Goal: Information Seeking & Learning: Learn about a topic

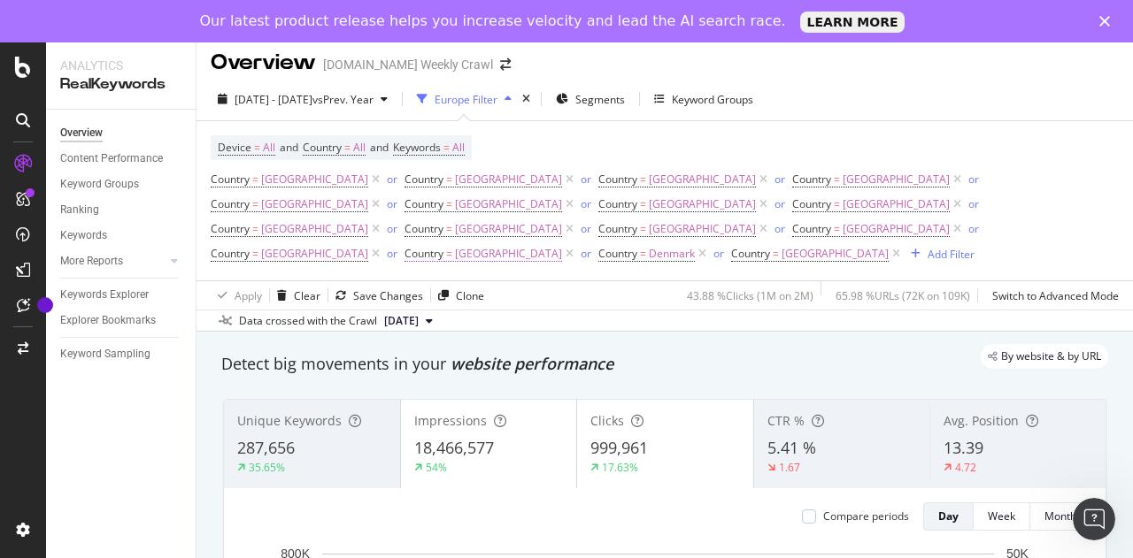
scroll to position [5, 0]
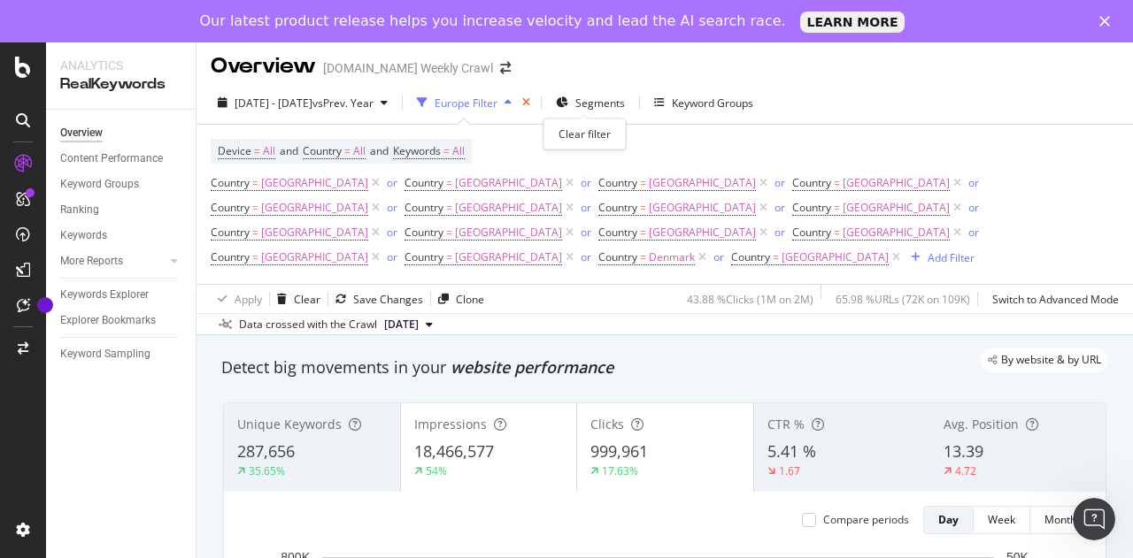
click at [530, 104] on icon "times" at bounding box center [526, 102] width 8 height 11
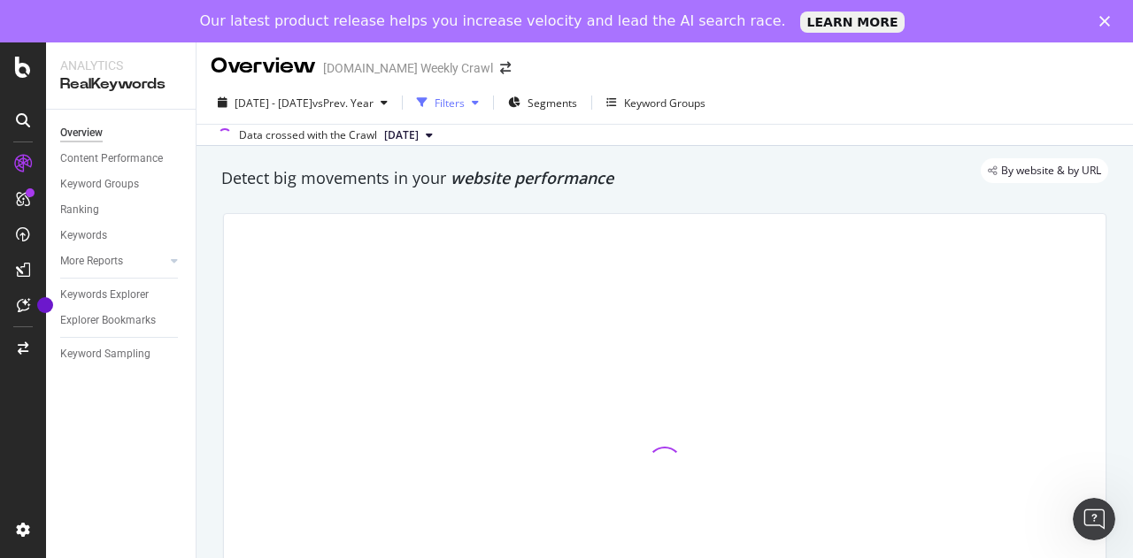
click at [486, 104] on div "button" at bounding box center [475, 102] width 21 height 11
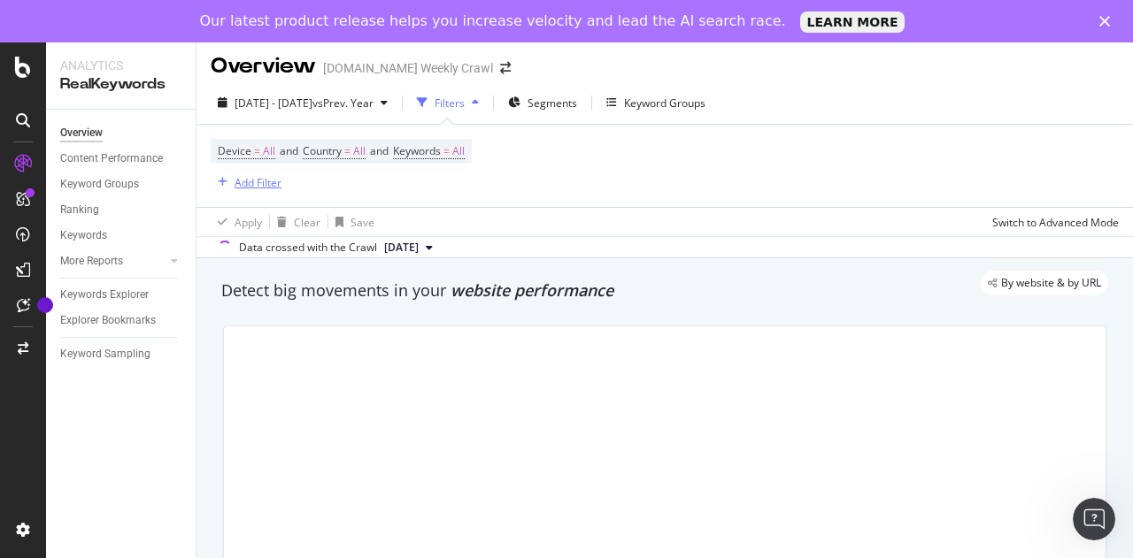
click at [264, 178] on div "Add Filter" at bounding box center [258, 182] width 47 height 15
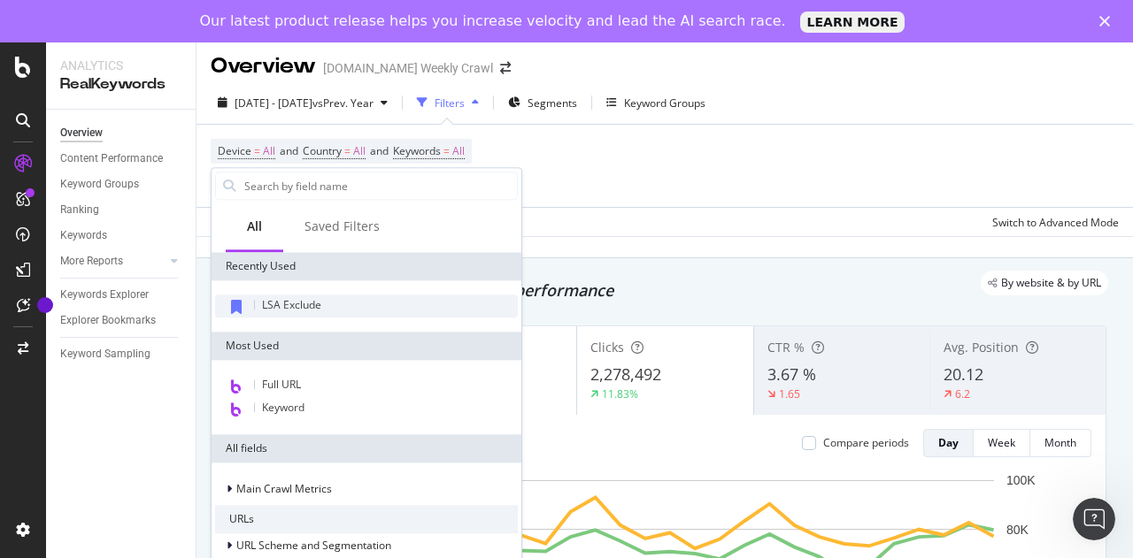
click at [315, 312] on div "LSA Exclude" at bounding box center [366, 306] width 303 height 23
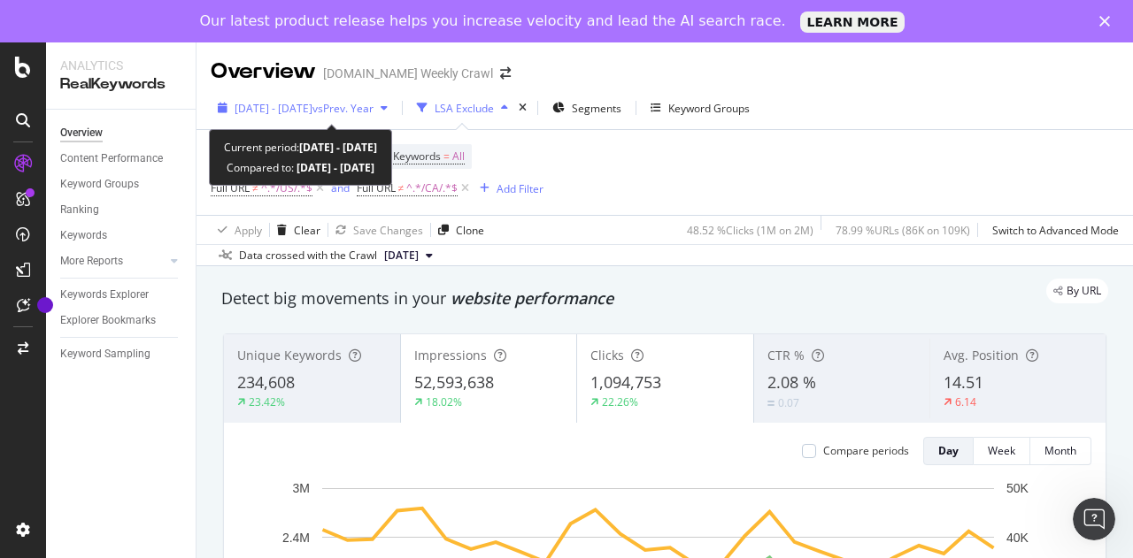
click at [370, 111] on span "vs Prev. Year" at bounding box center [342, 108] width 61 height 15
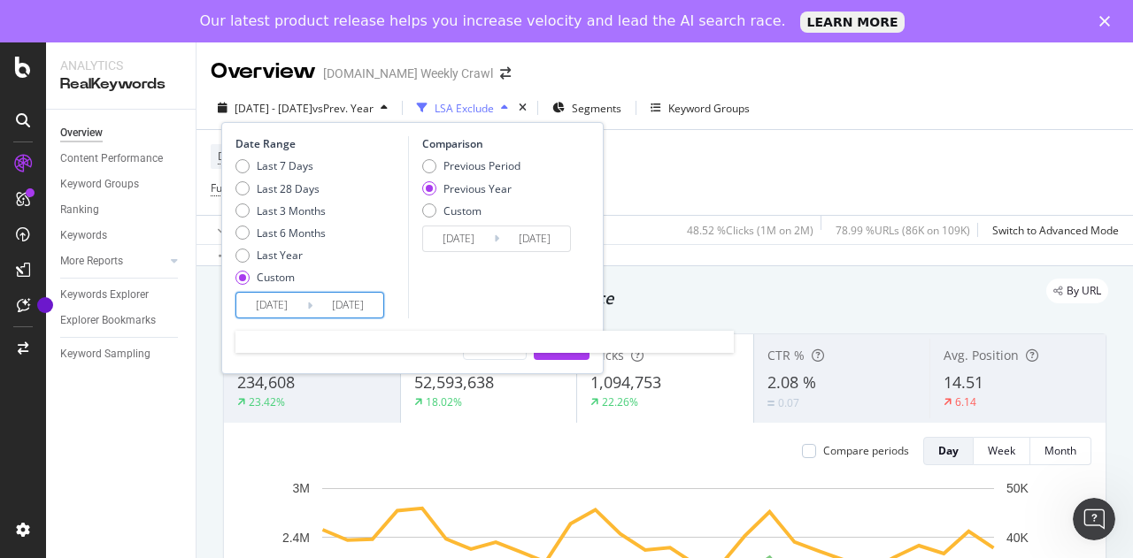
click at [292, 304] on input "[DATE]" at bounding box center [271, 305] width 71 height 25
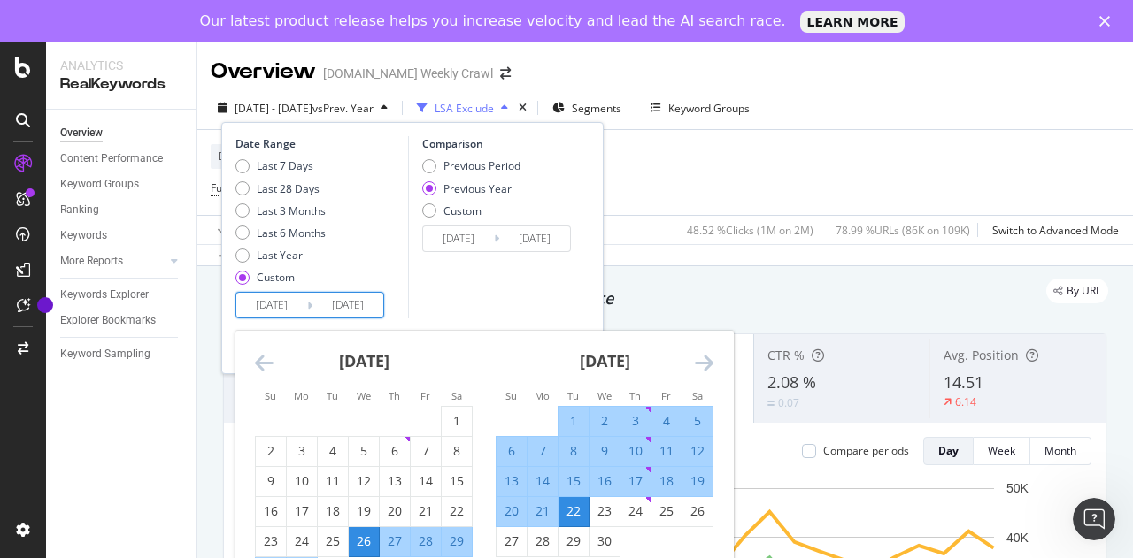
click at [698, 359] on icon "Move forward to switch to the next month." at bounding box center [704, 362] width 19 height 21
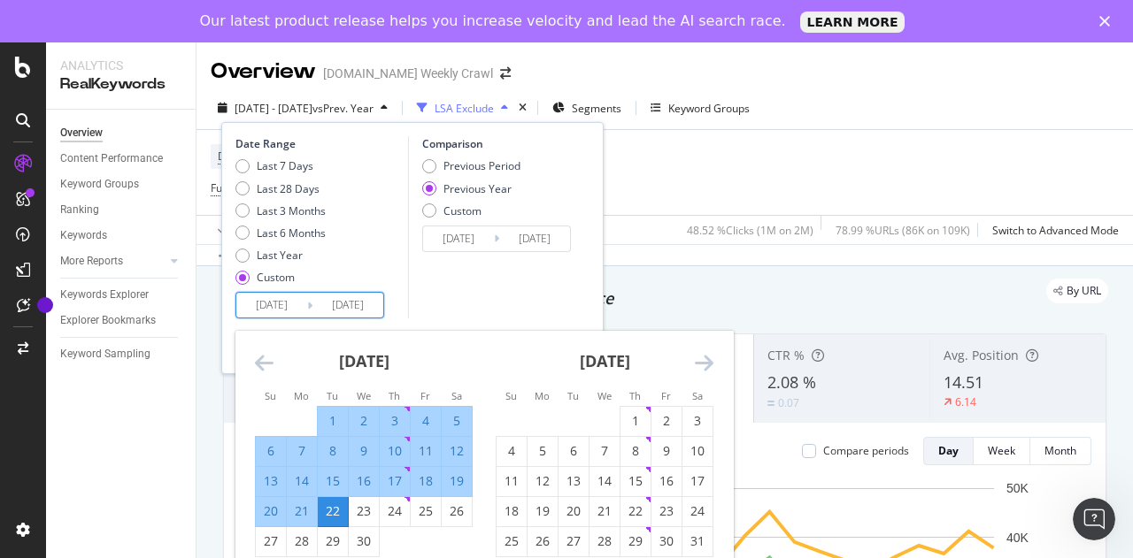
click at [698, 359] on icon "Move forward to switch to the next month." at bounding box center [704, 362] width 19 height 21
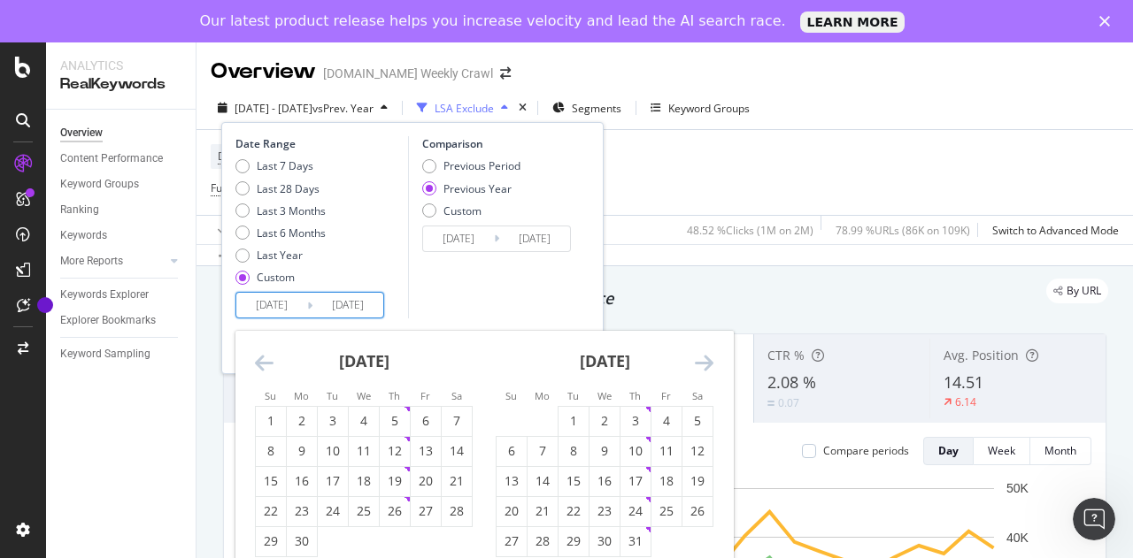
click at [698, 359] on icon "Move forward to switch to the next month." at bounding box center [704, 362] width 19 height 21
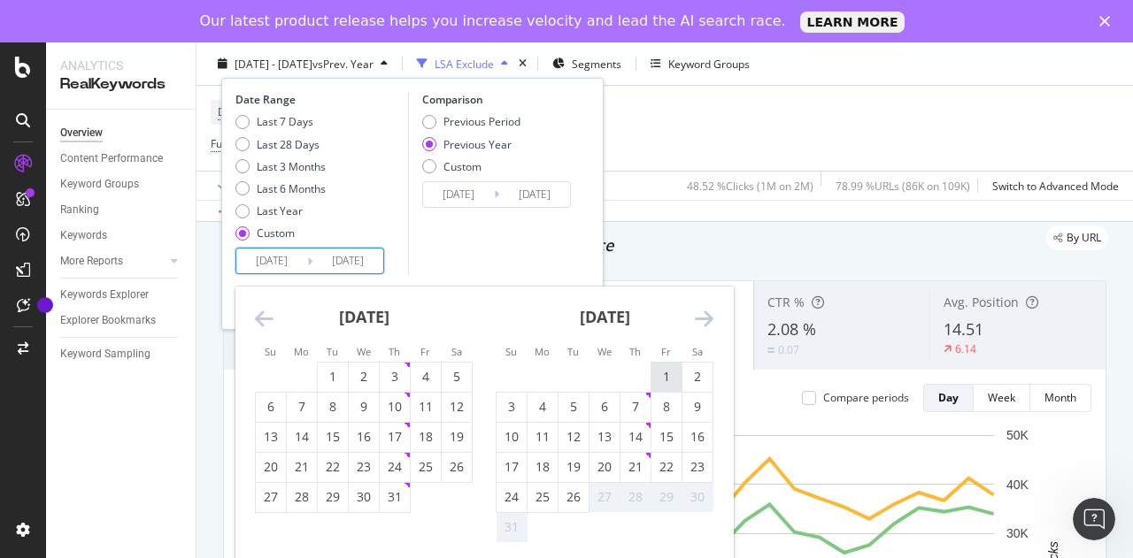
click at [667, 381] on div "1" at bounding box center [666, 377] width 30 height 18
type input "[DATE]"
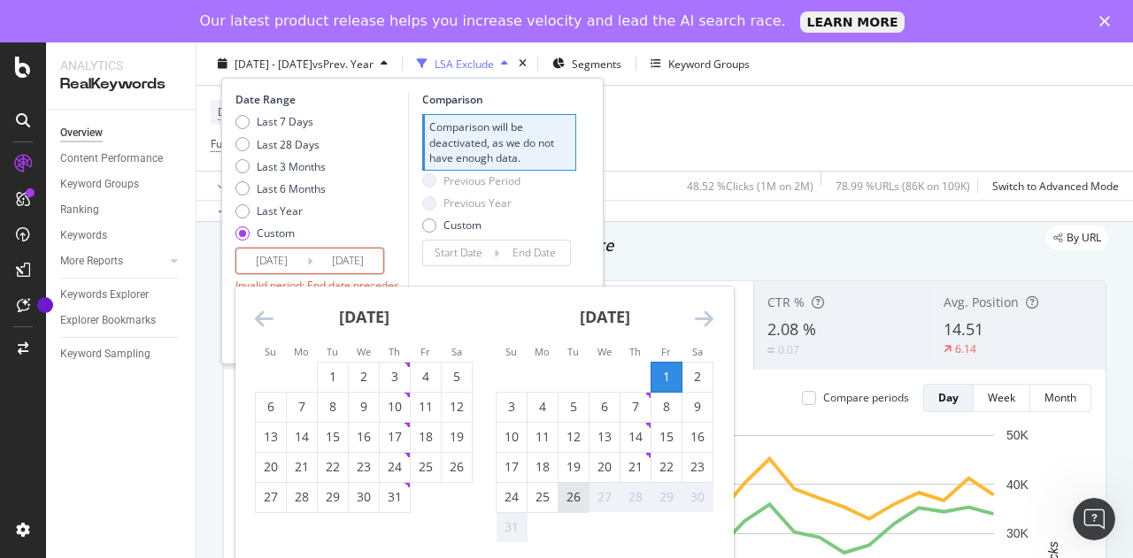
click at [581, 504] on div "26" at bounding box center [573, 497] width 30 height 18
type input "[DATE]"
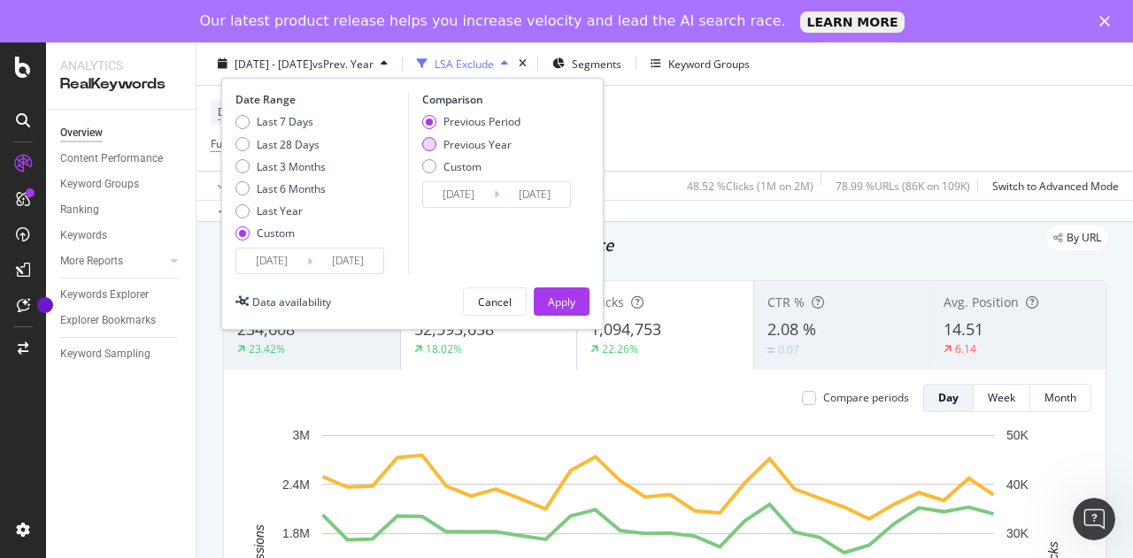
click at [466, 141] on div "Previous Year" at bounding box center [477, 143] width 68 height 15
type input "[DATE]"
click at [558, 305] on div "Apply" at bounding box center [561, 301] width 27 height 15
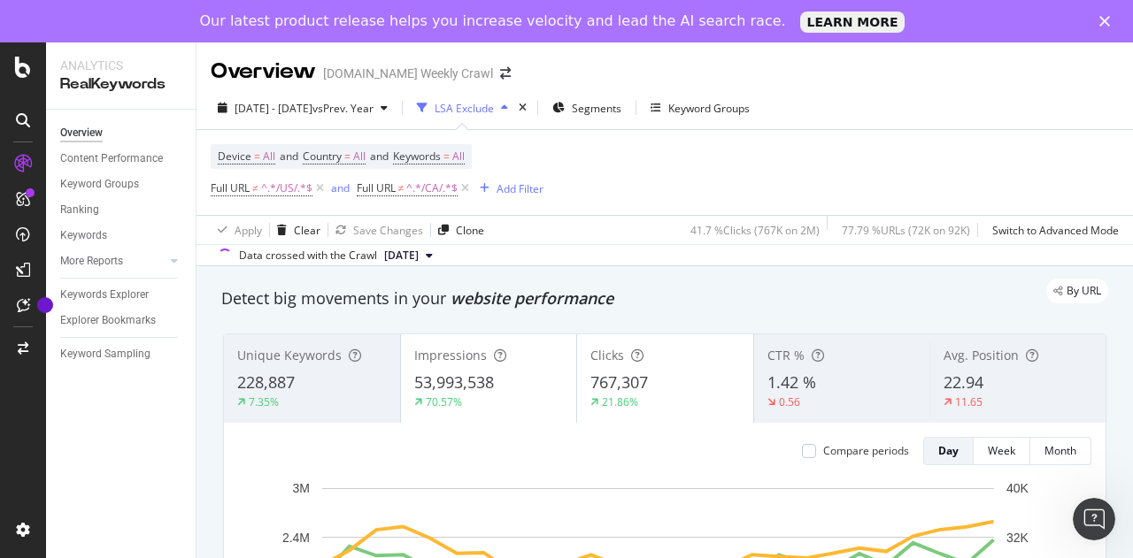
click at [494, 109] on div "LSA Exclude" at bounding box center [464, 108] width 59 height 15
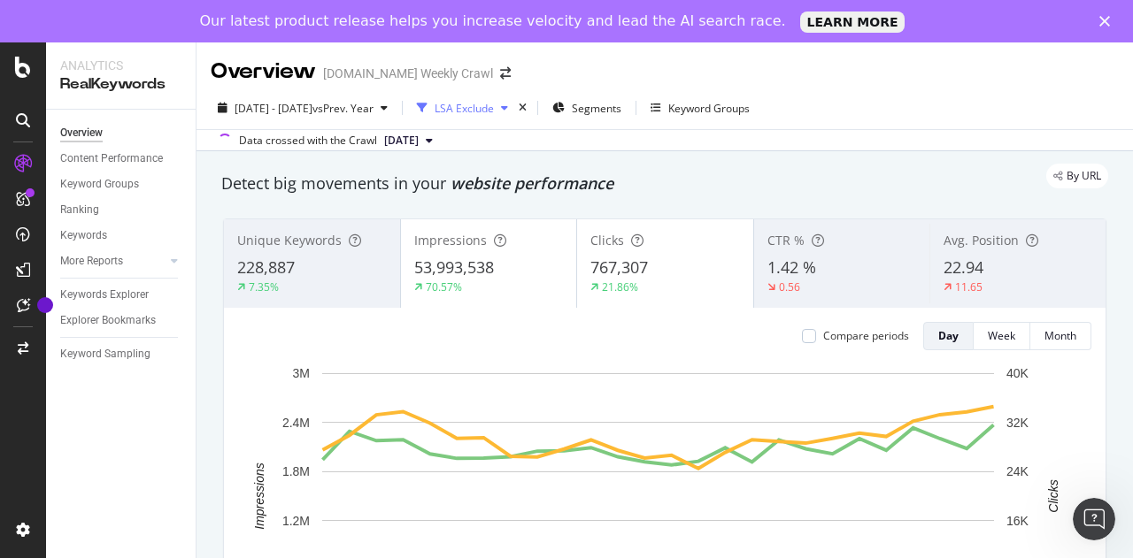
click at [494, 109] on div "LSA Exclude" at bounding box center [464, 108] width 59 height 15
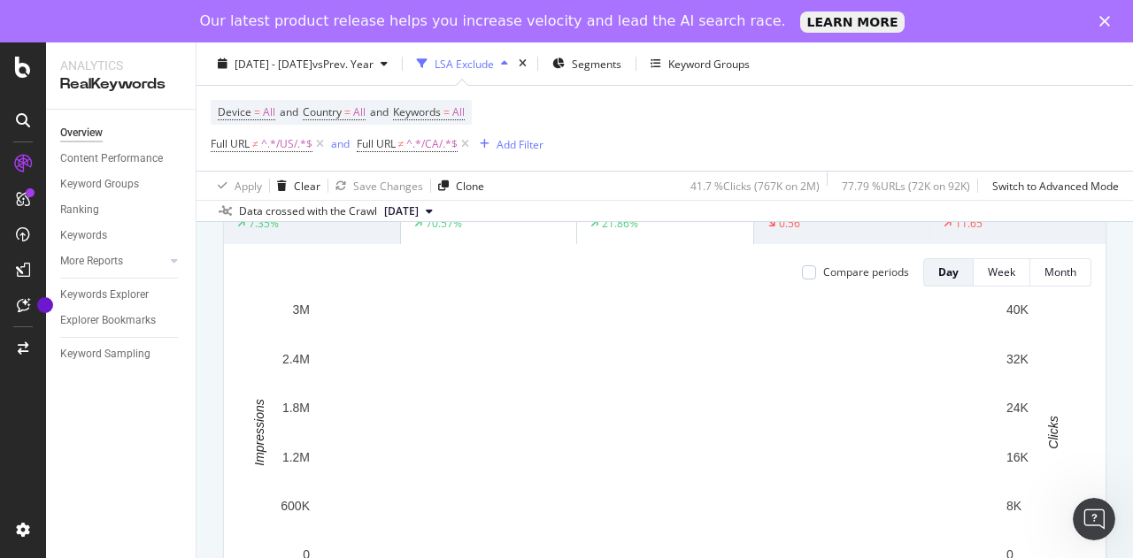
scroll to position [181, 0]
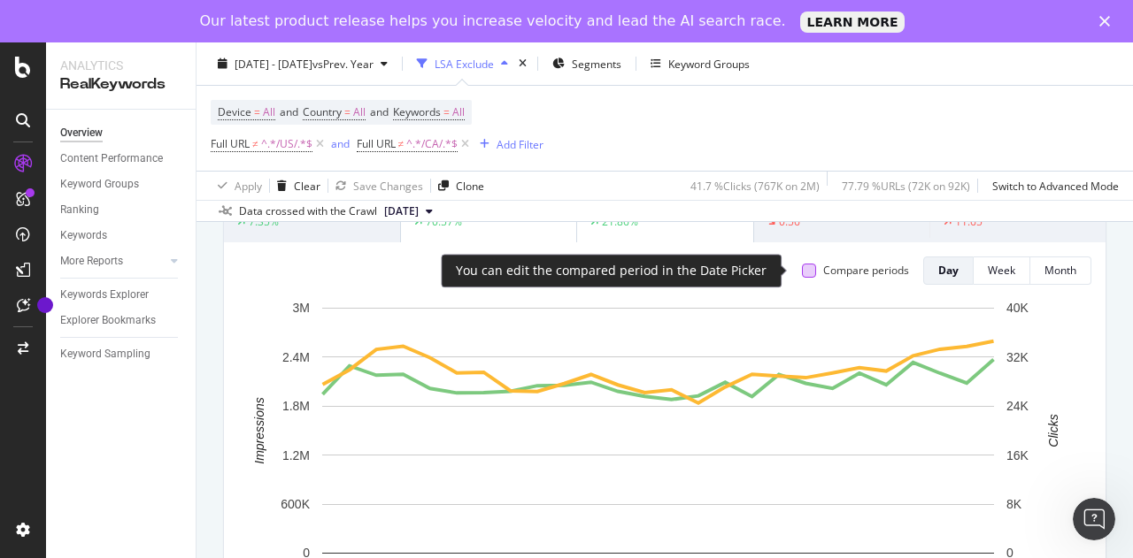
click at [803, 273] on div at bounding box center [809, 271] width 14 height 14
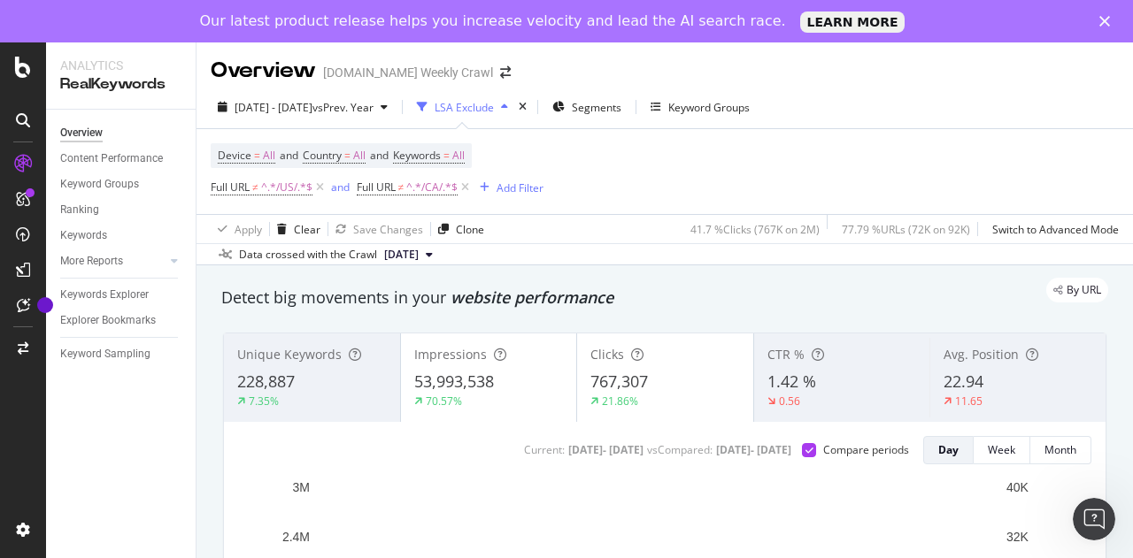
scroll to position [0, 0]
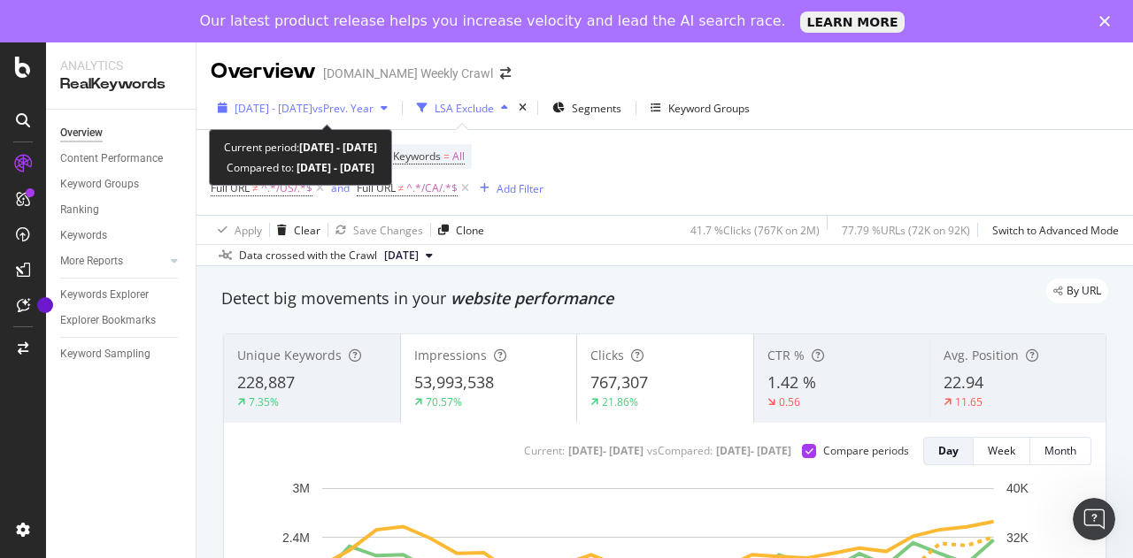
click at [356, 120] on div "[DATE] - [DATE] vs Prev. Year" at bounding box center [303, 108] width 184 height 27
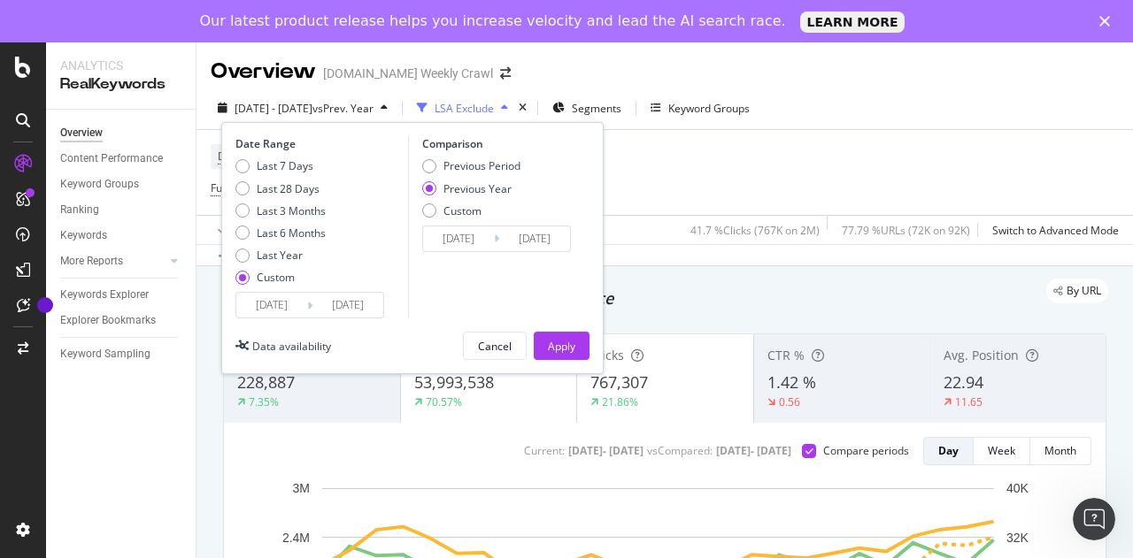
click at [301, 296] on input "[DATE]" at bounding box center [271, 305] width 71 height 25
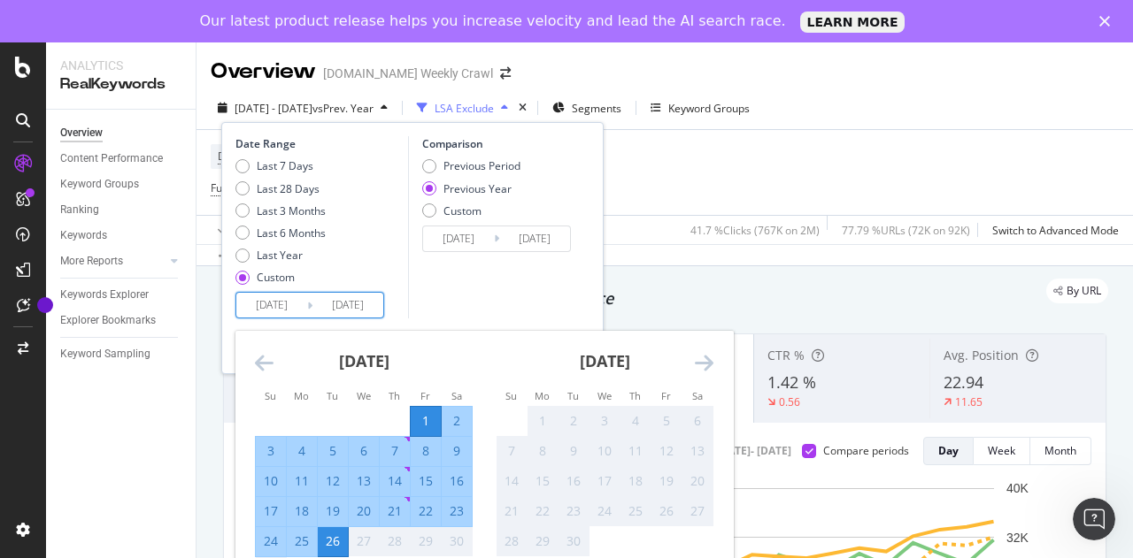
click at [259, 357] on icon "Move backward to switch to the previous month." at bounding box center [264, 362] width 19 height 21
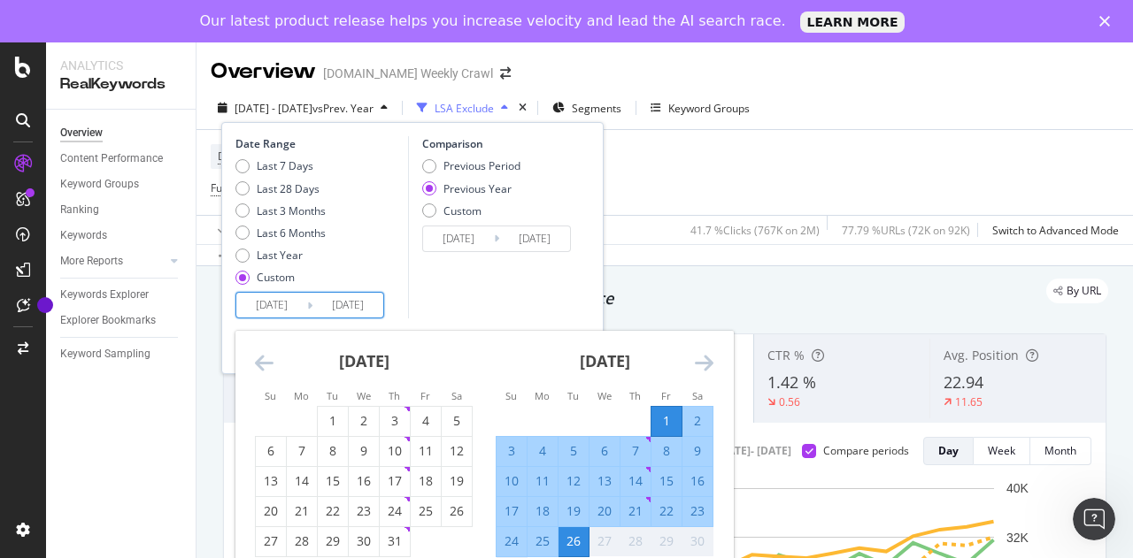
click at [259, 357] on icon "Move backward to switch to the previous month." at bounding box center [264, 362] width 19 height 21
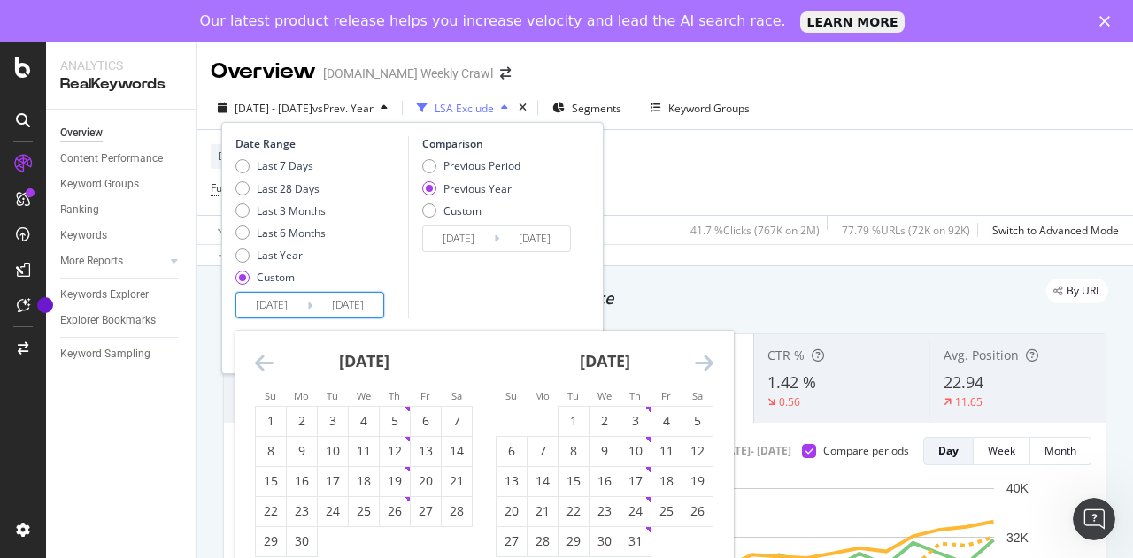
click at [259, 357] on icon "Move backward to switch to the previous month." at bounding box center [264, 362] width 19 height 21
click at [259, 358] on icon "Move backward to switch to the previous month." at bounding box center [264, 362] width 19 height 21
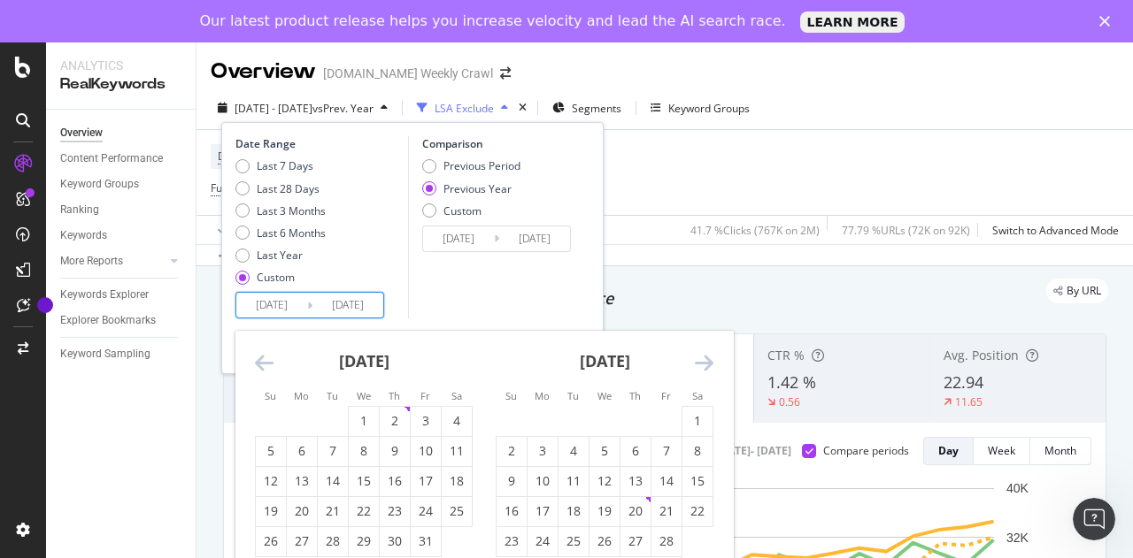
click at [259, 358] on icon "Move backward to switch to the previous month." at bounding box center [264, 362] width 19 height 21
click at [313, 425] on div "2" at bounding box center [302, 421] width 30 height 18
type input "[DATE]"
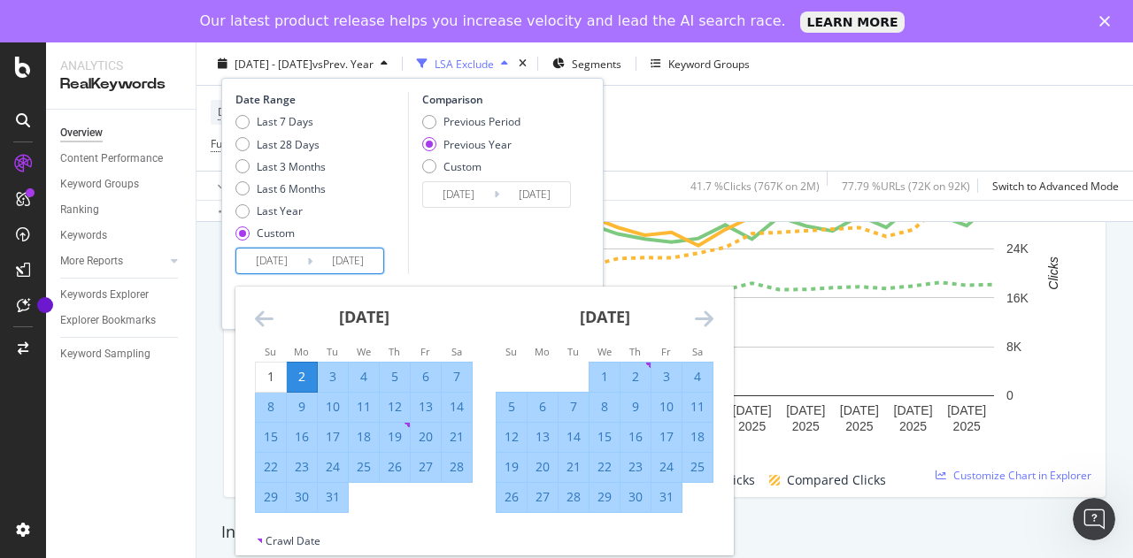
scroll to position [190, 0]
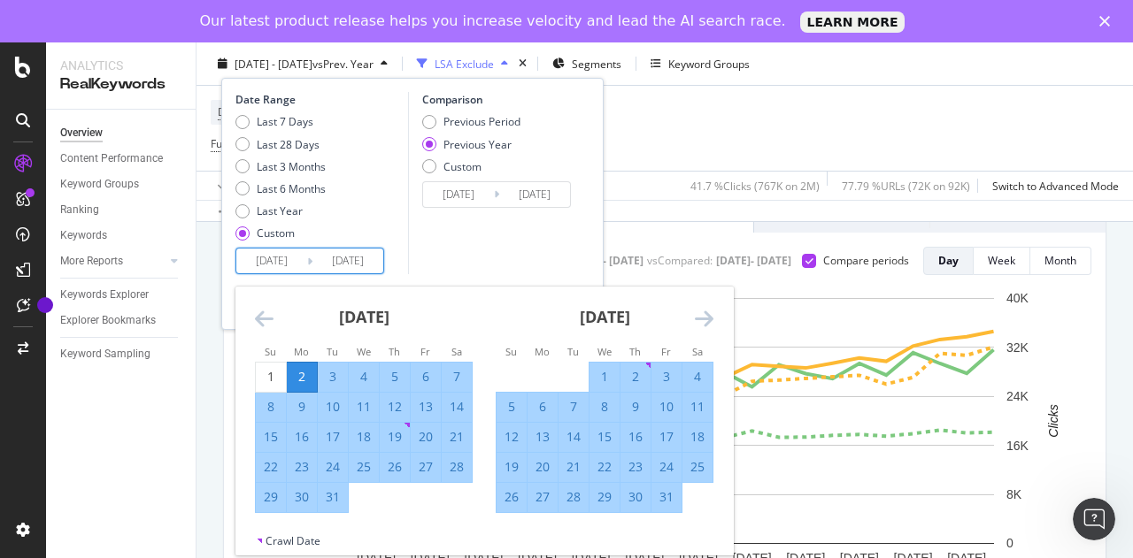
click at [493, 250] on div "Comparison Previous Period Previous Year Custom [DATE] Navigate forward to inte…" at bounding box center [492, 183] width 168 height 182
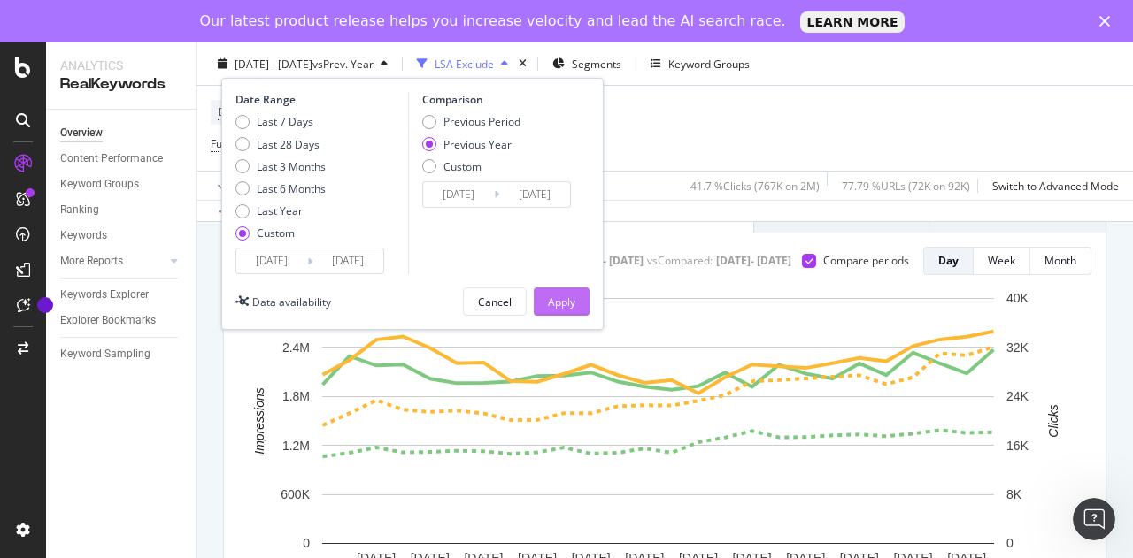
click at [570, 298] on div "Apply" at bounding box center [561, 301] width 27 height 15
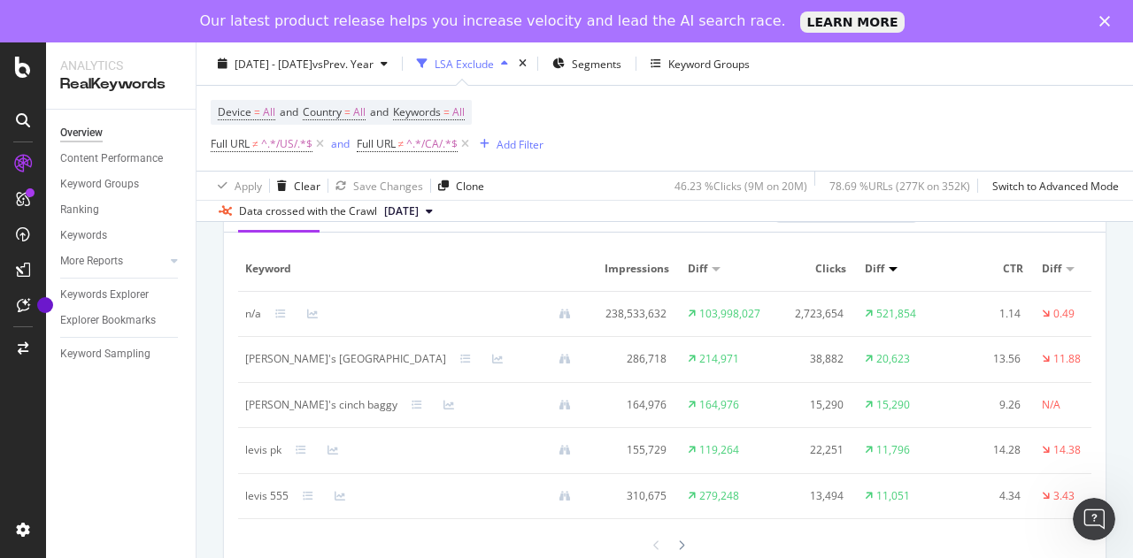
scroll to position [1644, 0]
